Goal: Book appointment/travel/reservation

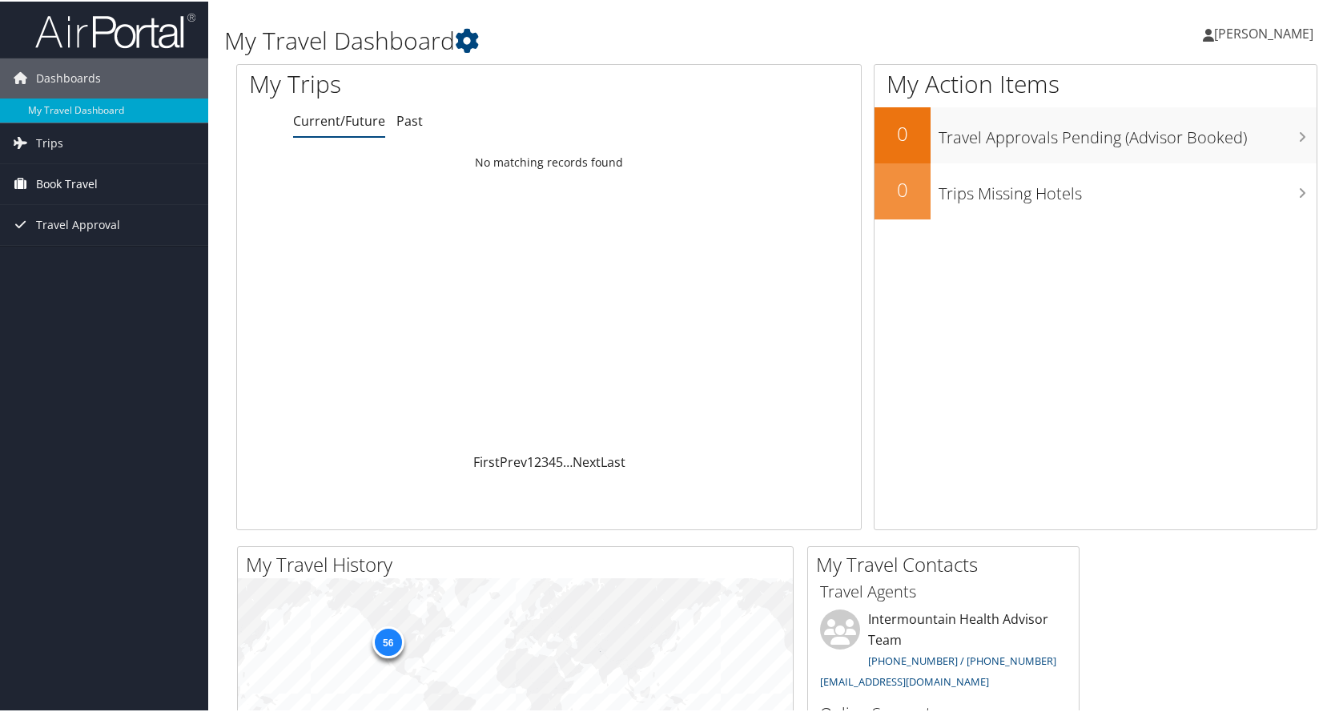
click at [92, 187] on span "Book Travel" at bounding box center [67, 183] width 62 height 40
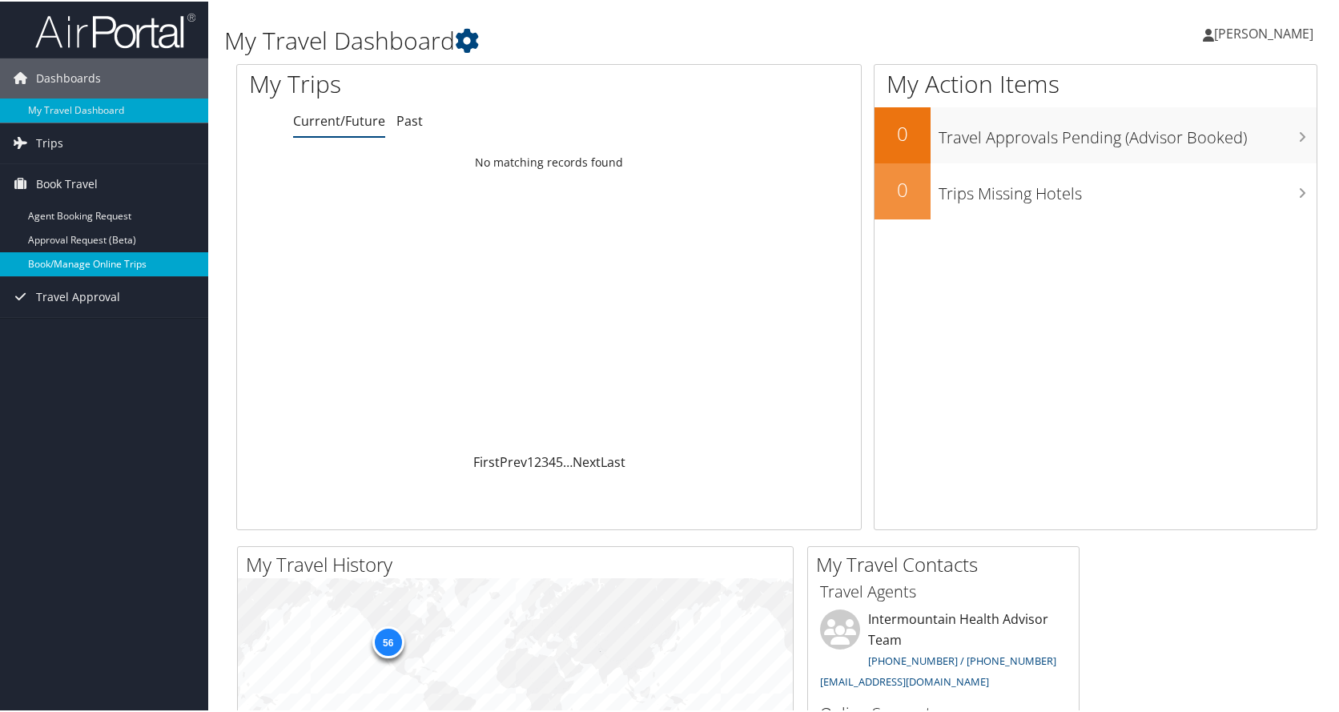
click at [110, 267] on link "Book/Manage Online Trips" at bounding box center [104, 263] width 208 height 24
